Goal: Information Seeking & Learning: Learn about a topic

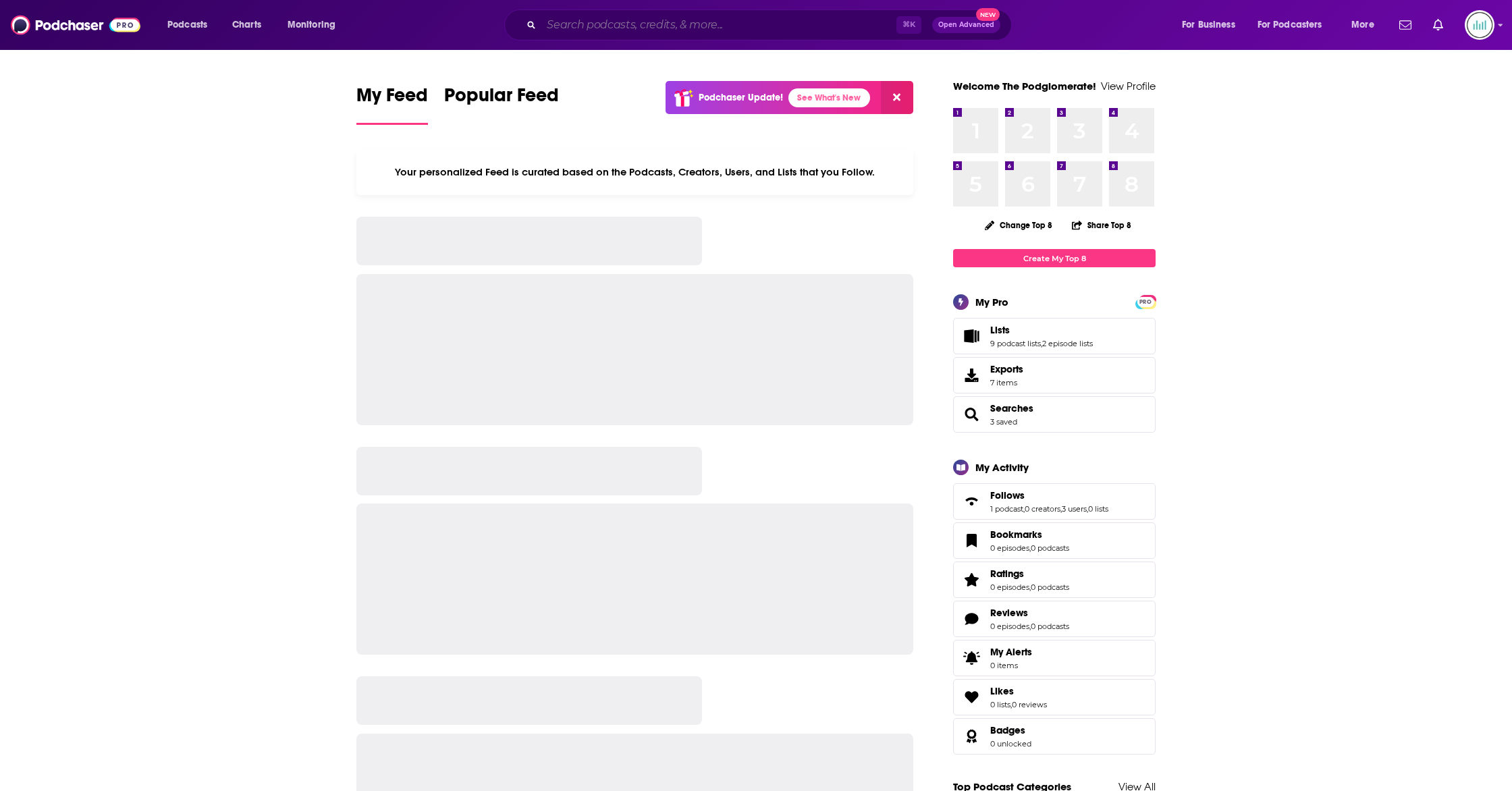
click at [643, 28] on input "Search podcasts, credits, & more..." at bounding box center [719, 24] width 355 height 21
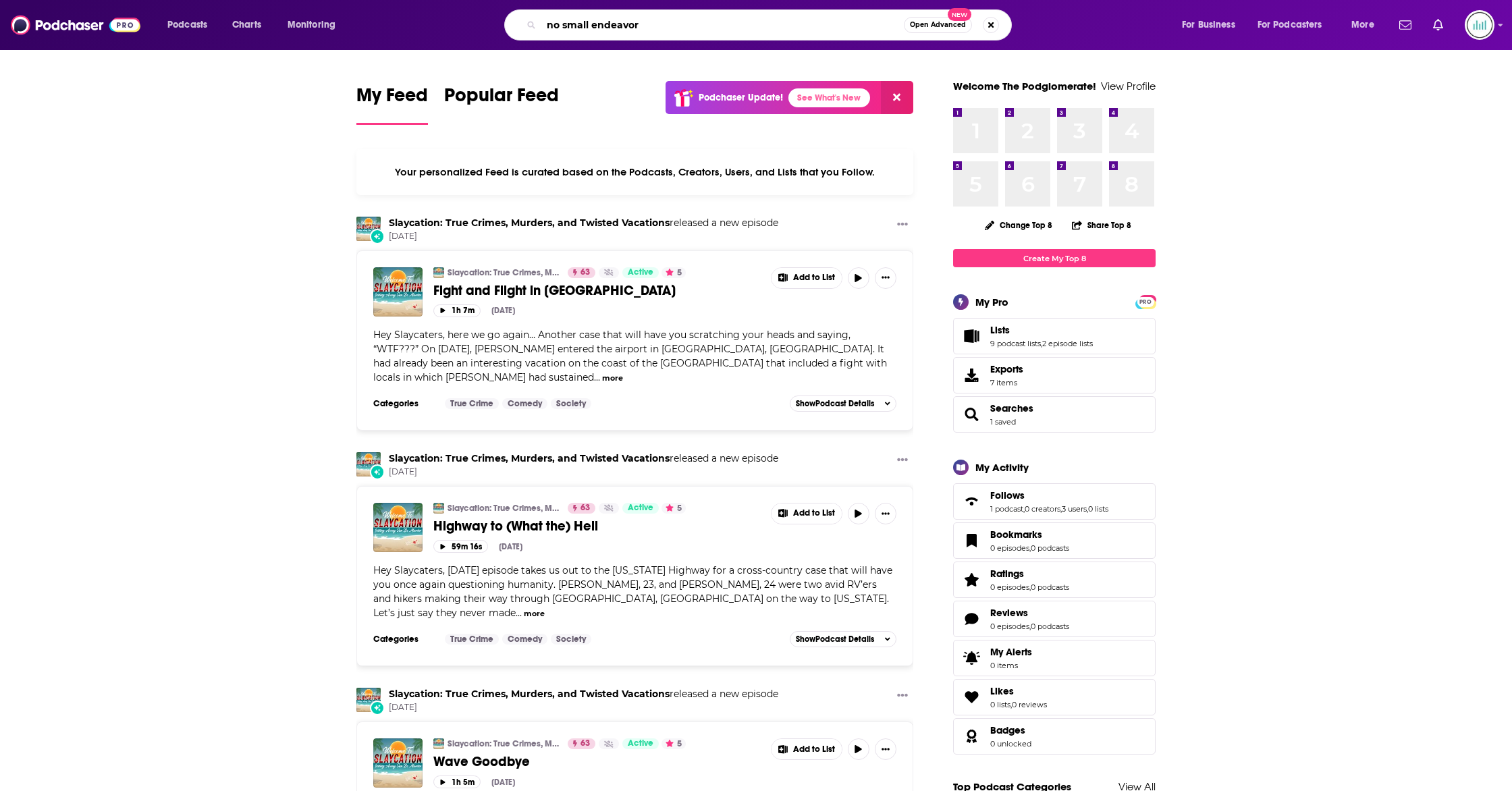
type input "no small endeavor"
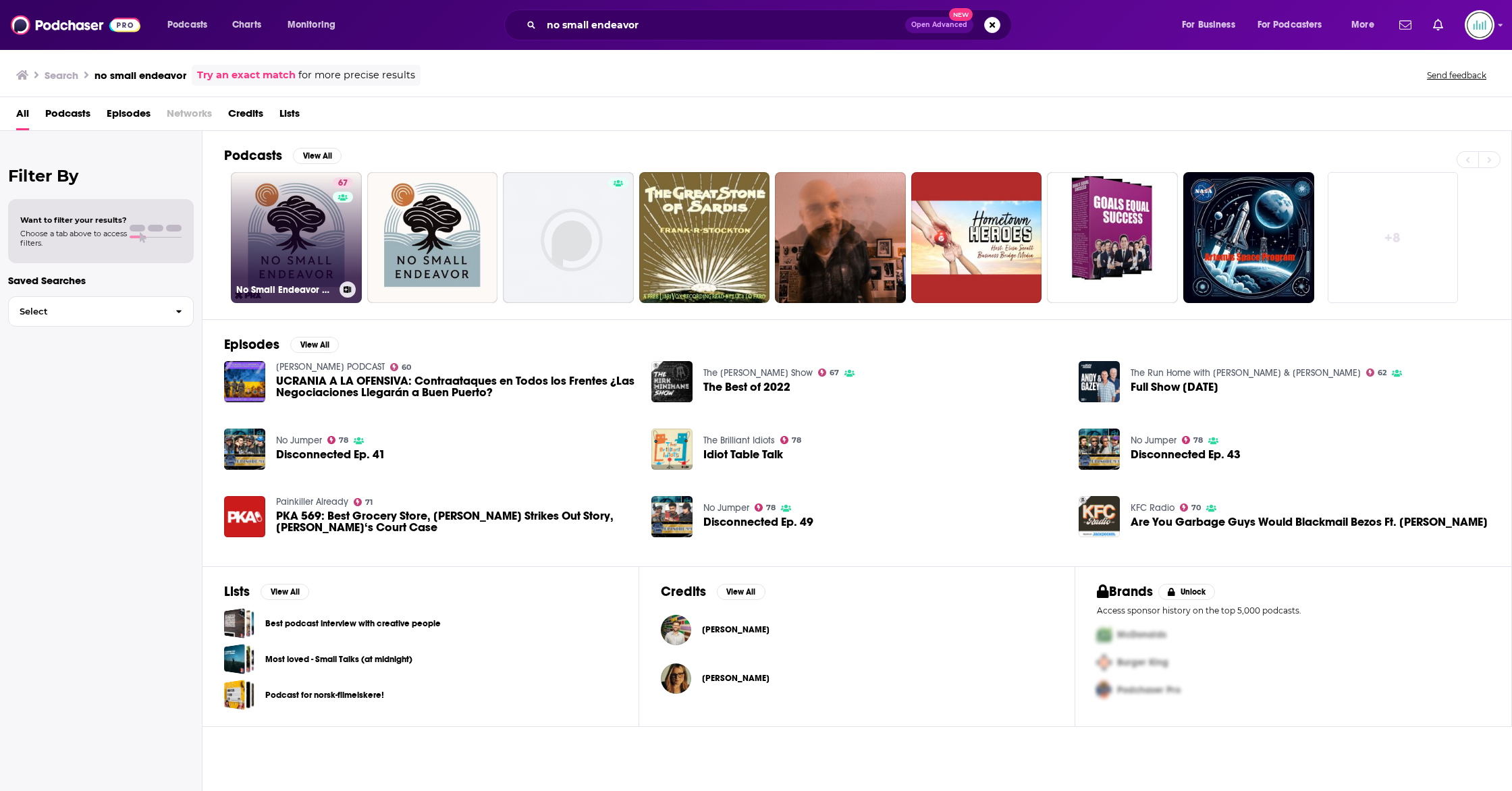
click at [309, 229] on link "67 No Small Endeavor with [PERSON_NAME]" at bounding box center [297, 238] width 131 height 131
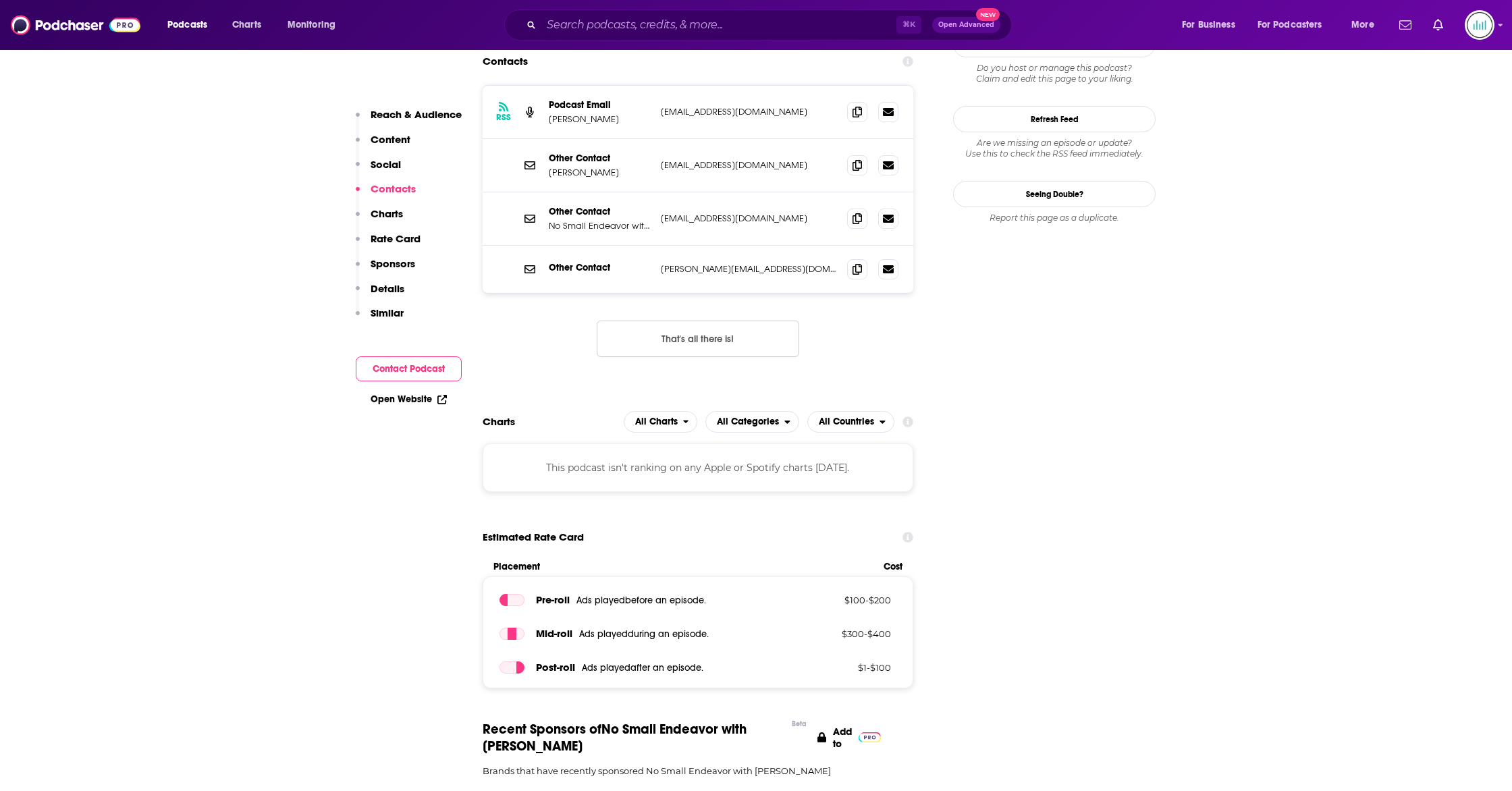
scroll to position [1428, 0]
click at [766, 416] on span "All Categories" at bounding box center [747, 421] width 62 height 9
click at [836, 416] on span "All Countries" at bounding box center [846, 421] width 55 height 9
click at [668, 410] on span "All Charts" at bounding box center [654, 421] width 59 height 23
click at [662, 459] on span "Apple Charts" at bounding box center [660, 463] width 57 height 8
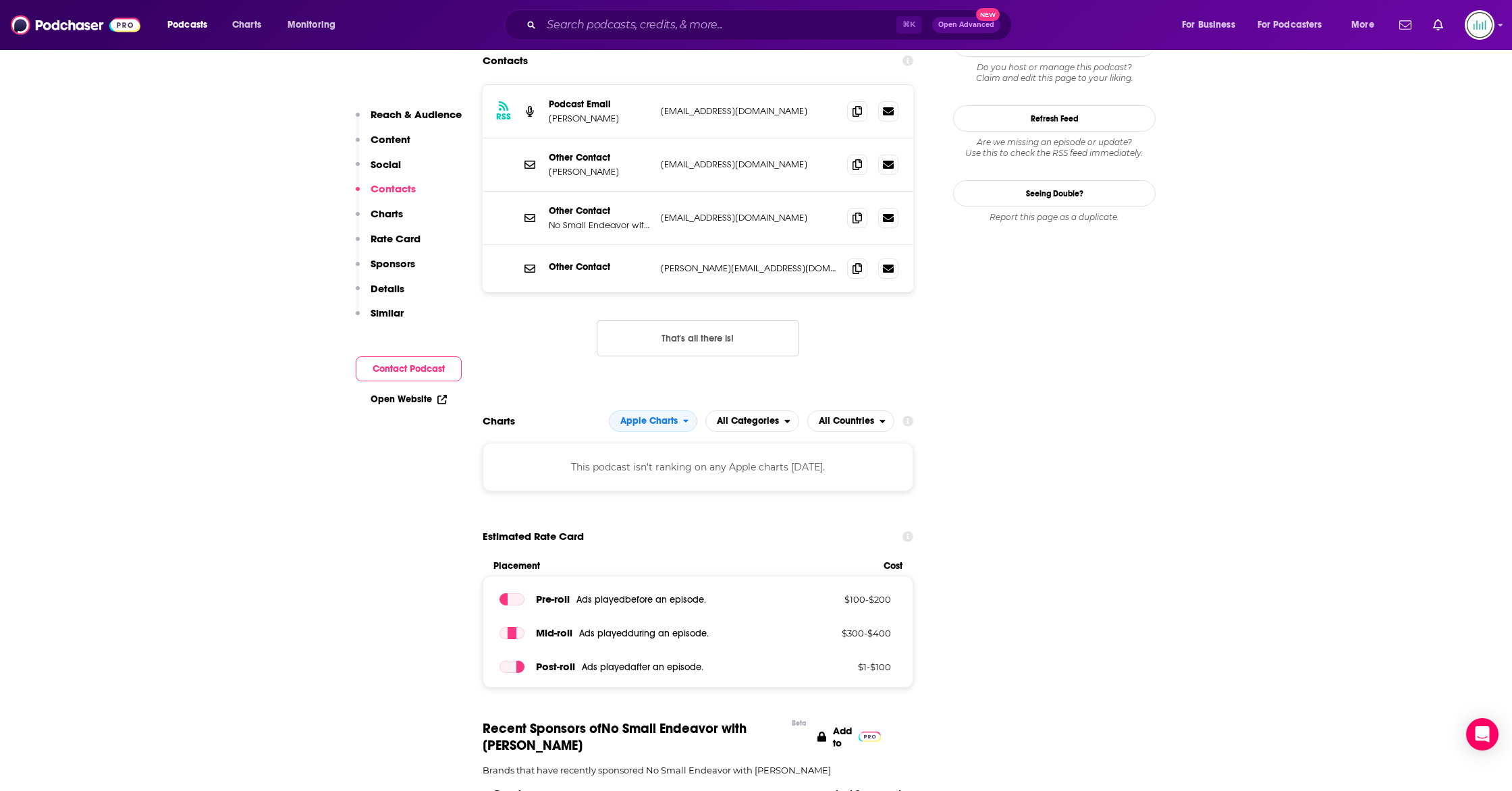
click at [904, 416] on icon at bounding box center [908, 422] width 11 height 11
